Goal: Transaction & Acquisition: Purchase product/service

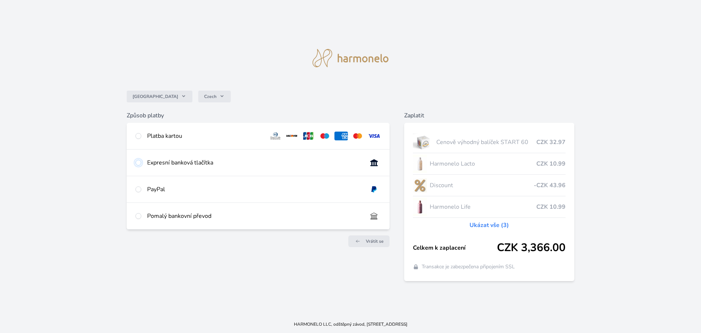
click at [138, 164] on input "radio" at bounding box center [138, 163] width 6 height 6
radio input "true"
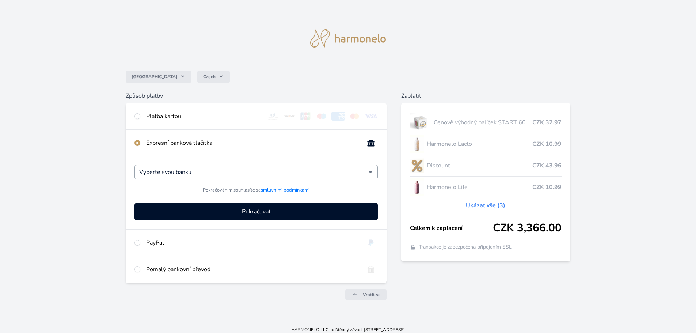
click at [372, 173] on div "Vyberte svou banku" at bounding box center [255, 172] width 243 height 15
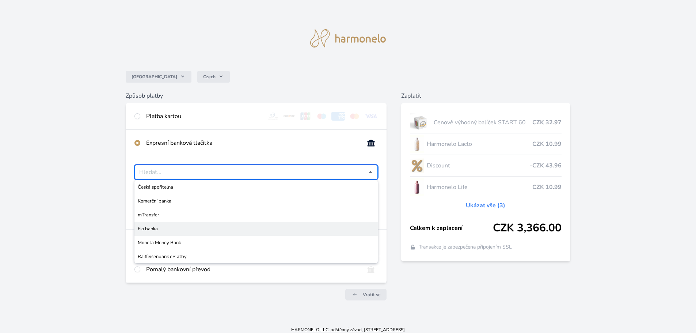
scroll to position [5, 0]
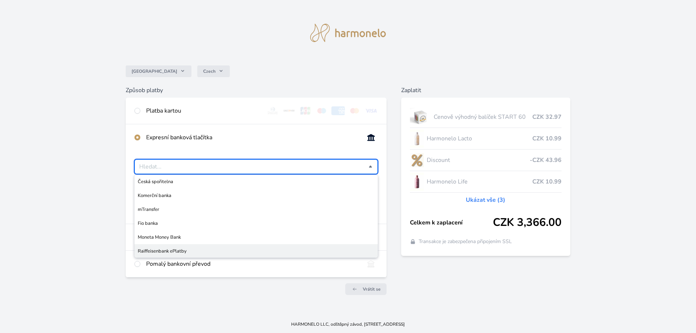
click at [168, 247] on li "Raiffeisenbank ePlatby" at bounding box center [255, 251] width 243 height 14
type input "Raiffeisenbank ePlatby"
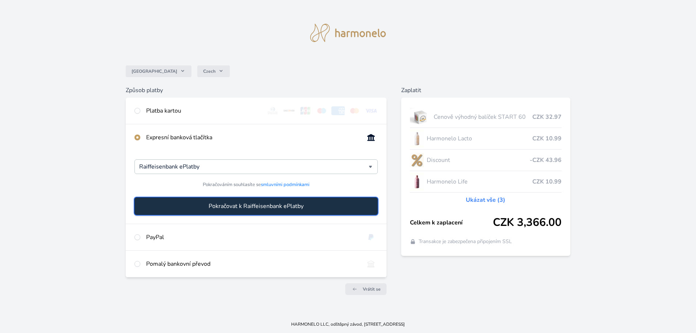
click at [248, 204] on span "Pokračovat k Raiffeisenbank ePlatby" at bounding box center [255, 206] width 95 height 9
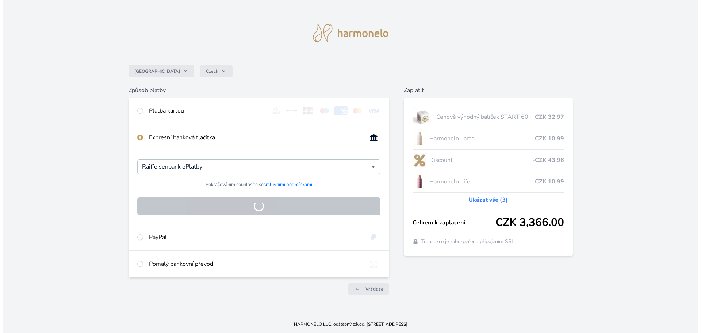
scroll to position [0, 0]
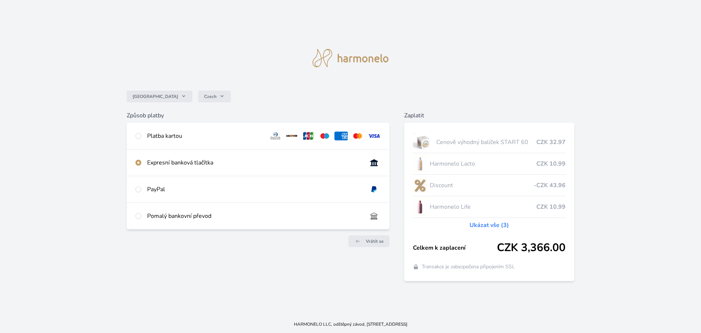
click at [372, 162] on img at bounding box center [374, 162] width 14 height 9
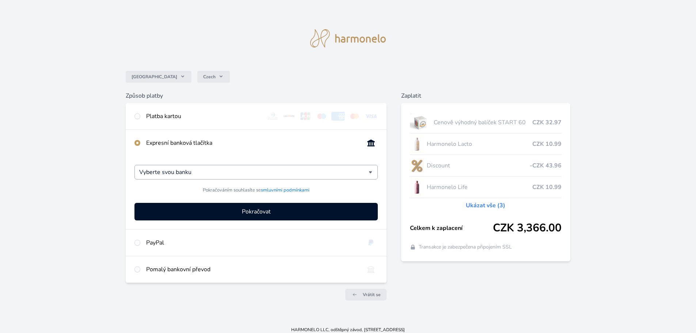
click at [358, 176] on div "Vyberte svou banku" at bounding box center [255, 172] width 243 height 15
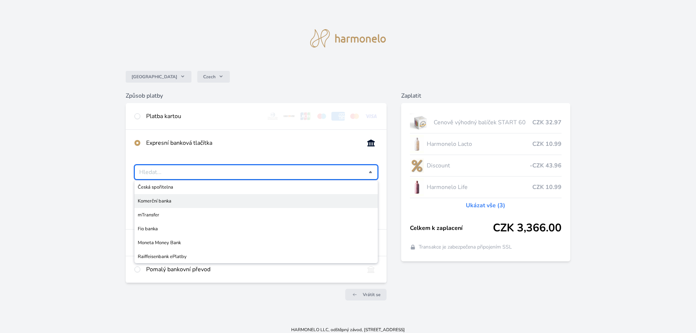
click at [187, 200] on span "Komerční banka" at bounding box center [256, 200] width 237 height 7
type input "Komerční banka"
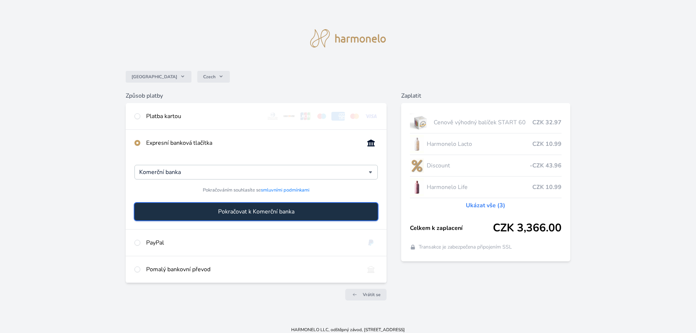
click at [269, 211] on span "Pokračovat k Komerční banka" at bounding box center [256, 211] width 76 height 9
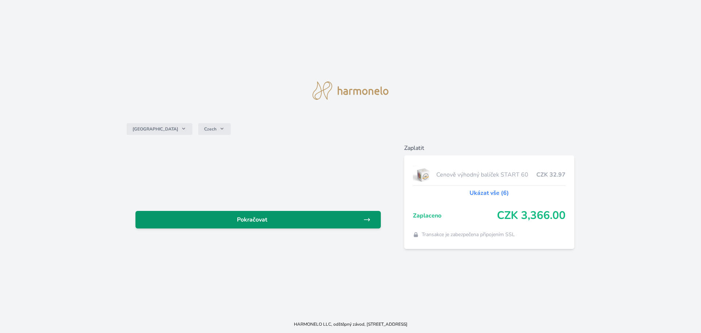
click at [274, 216] on span "Pokračovat" at bounding box center [252, 219] width 222 height 9
